Goal: Navigation & Orientation: Go to known website

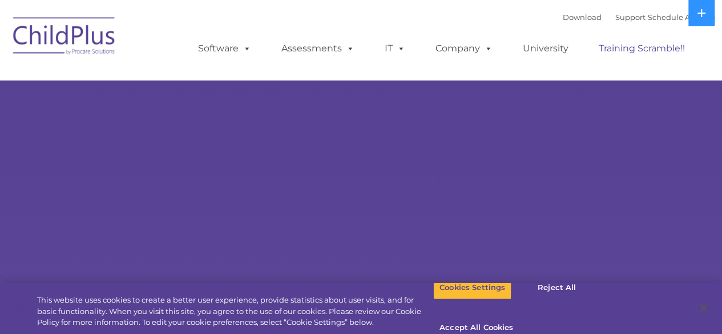
select select "MEDIUM"
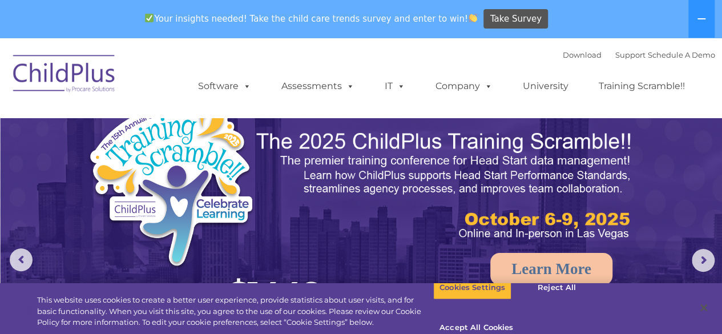
click at [54, 64] on img at bounding box center [64, 75] width 114 height 57
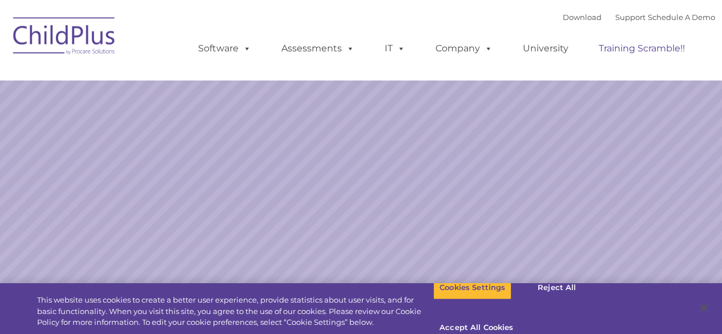
select select "MEDIUM"
